Goal: Complete application form: Complete application form

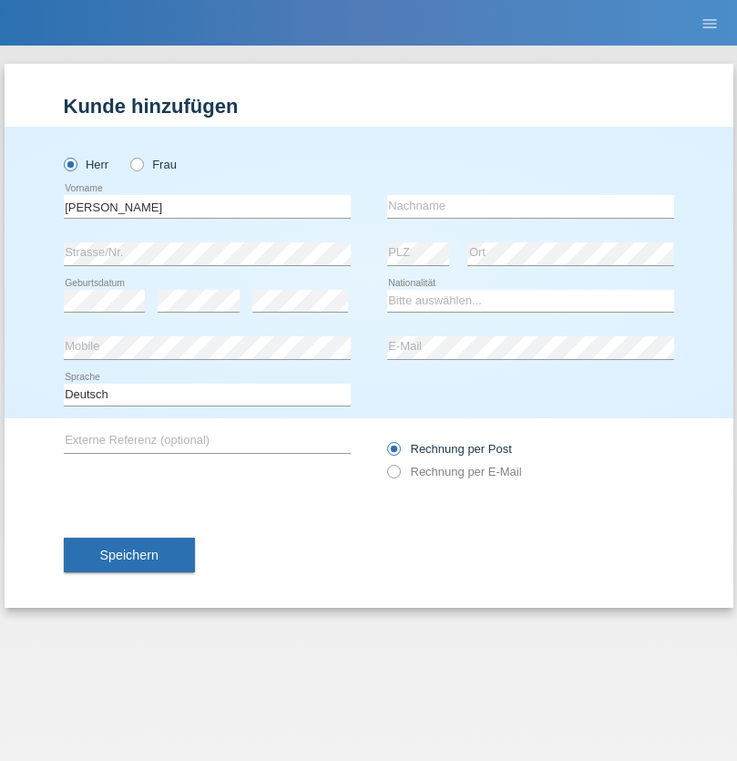
type input "Marco"
click at [530, 206] on input "text" at bounding box center [530, 206] width 287 height 23
type input "Michel"
select select "CH"
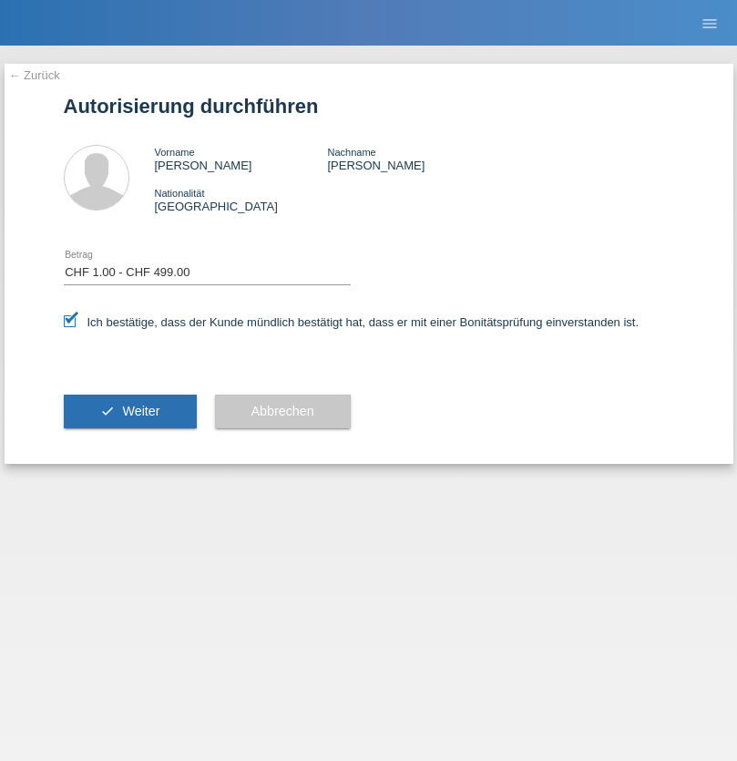
select select "1"
click at [129, 411] on span "Weiter" at bounding box center [140, 411] width 37 height 15
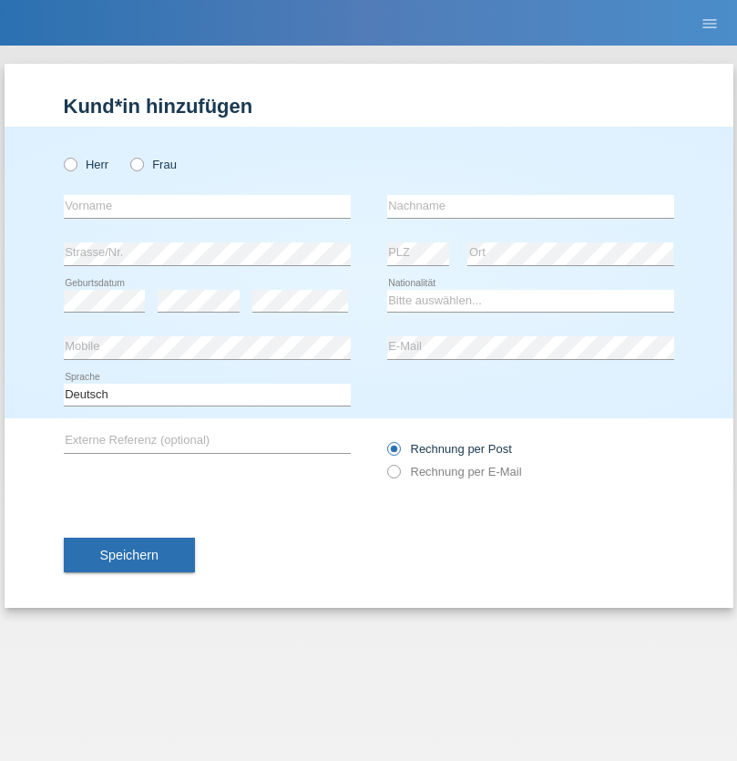
radio input "true"
click at [207, 206] on input "text" at bounding box center [207, 206] width 287 height 23
type input "Horvat"
click at [530, 206] on input "text" at bounding box center [530, 206] width 287 height 23
type input "[PERSON_NAME]"
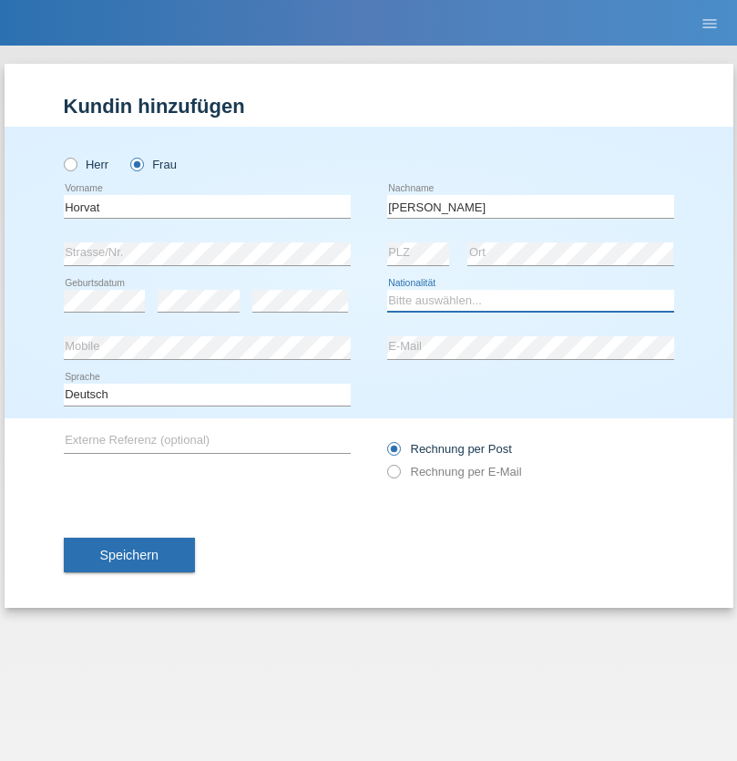
select select "CH"
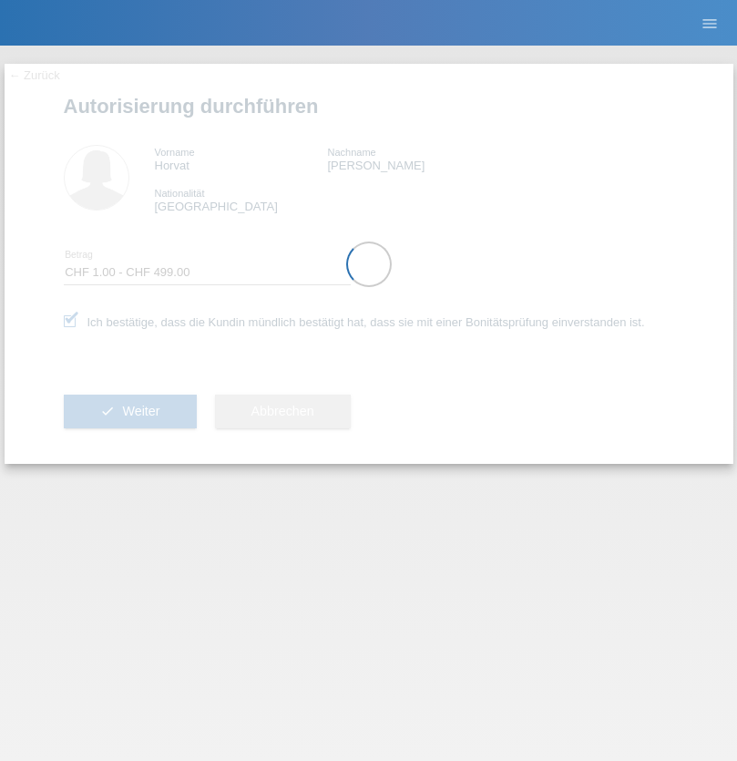
select select "1"
